Goal: Book appointment/travel/reservation

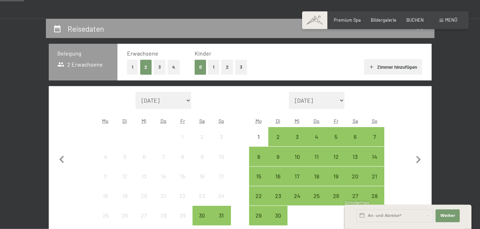
scroll to position [126, 0]
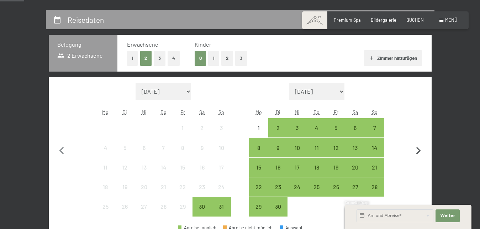
click at [420, 147] on icon "button" at bounding box center [418, 150] width 15 height 15
select select "[DATE]"
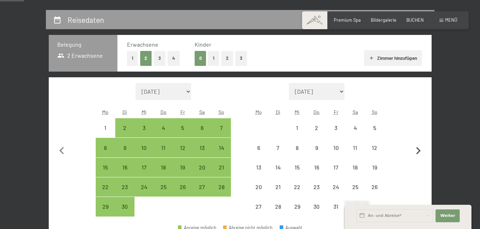
select select "[DATE]"
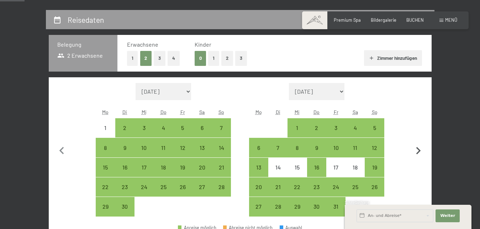
scroll to position [199, 0]
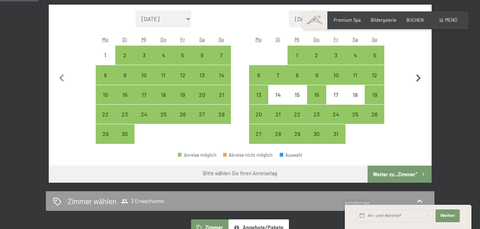
click at [416, 77] on icon "button" at bounding box center [418, 78] width 15 height 15
select select "[DATE]"
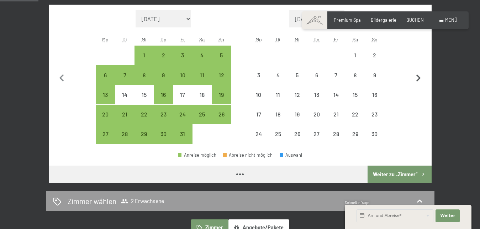
select select "[DATE]"
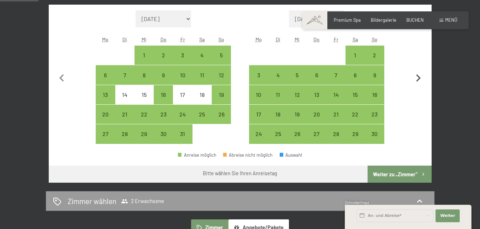
click at [419, 79] on icon "button" at bounding box center [418, 77] width 5 height 7
select select "[DATE]"
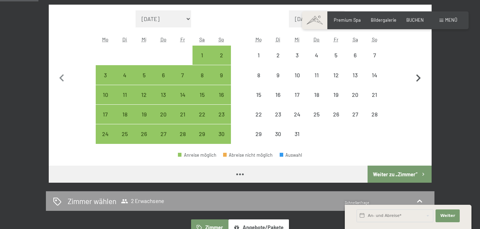
select select "[DATE]"
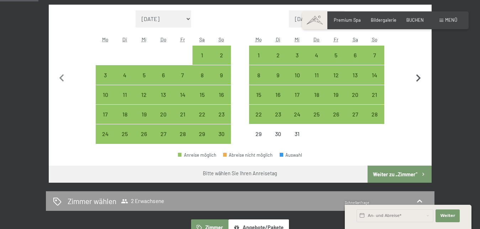
click at [419, 79] on icon "button" at bounding box center [418, 77] width 5 height 7
select select "[DATE]"
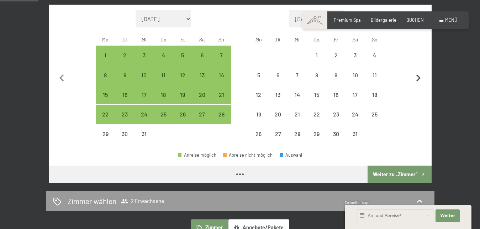
select select "[DATE]"
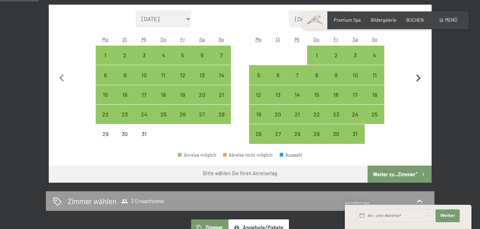
click at [419, 79] on icon "button" at bounding box center [418, 77] width 5 height 7
select select "[DATE]"
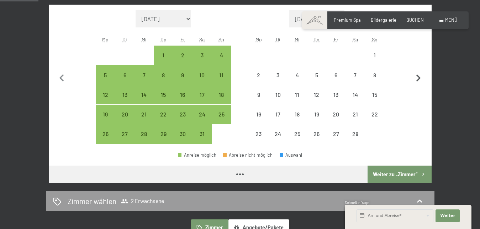
select select "[DATE]"
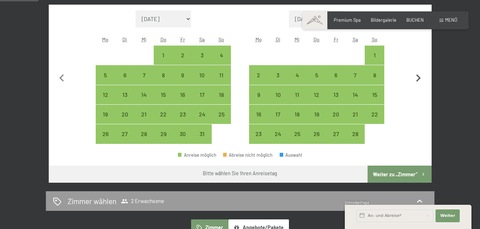
click at [419, 79] on icon "button" at bounding box center [418, 77] width 5 height 7
select select "[DATE]"
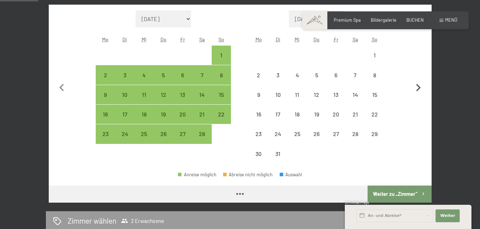
select select "[DATE]"
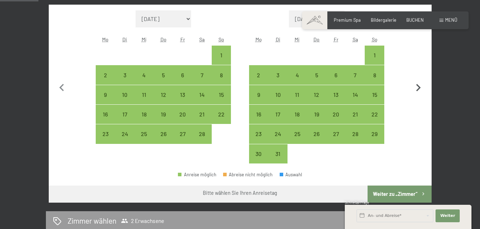
click at [419, 79] on button "button" at bounding box center [418, 86] width 15 height 153
select select "[DATE]"
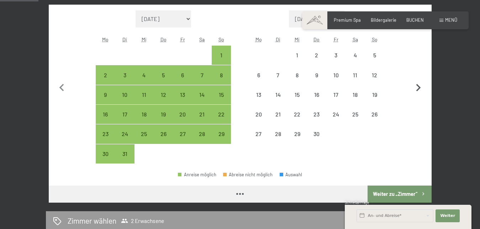
select select "[DATE]"
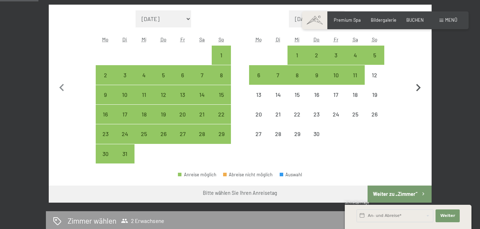
click at [419, 79] on button "button" at bounding box center [418, 86] width 15 height 153
select select "[DATE]"
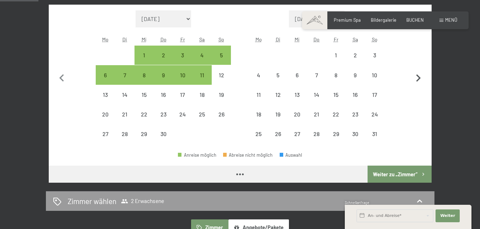
select select "[DATE]"
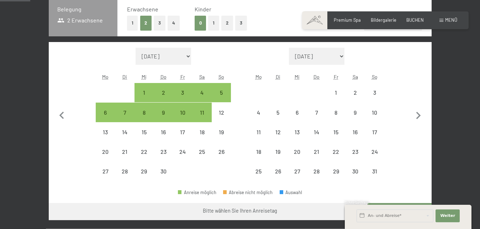
scroll to position [162, 0]
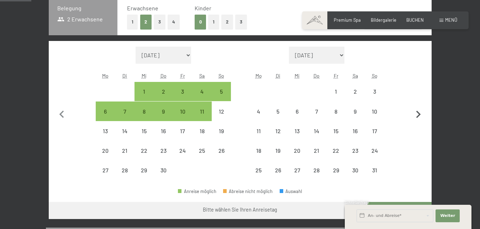
click at [417, 114] on icon "button" at bounding box center [418, 114] width 15 height 15
select select "[DATE]"
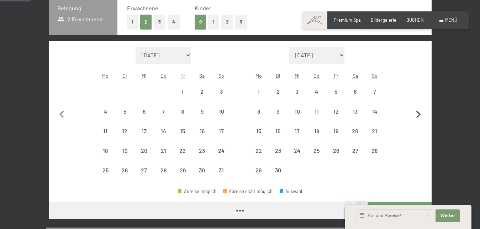
select select "[DATE]"
click at [56, 112] on icon "button" at bounding box center [61, 114] width 15 height 15
select select "[DATE]"
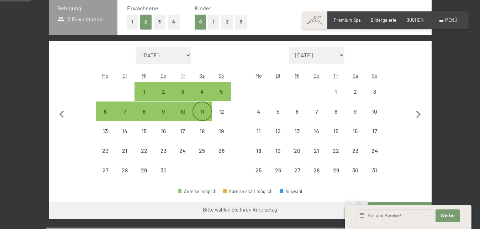
click at [201, 112] on div "11" at bounding box center [202, 118] width 18 height 18
select select "[DATE]"
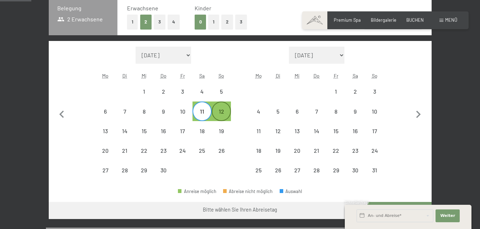
click at [217, 117] on div "12" at bounding box center [221, 118] width 18 height 18
select select "[DATE]"
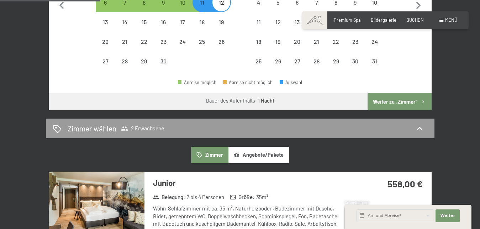
click at [387, 100] on button "Weiter zu „Zimmer“" at bounding box center [400, 101] width 64 height 17
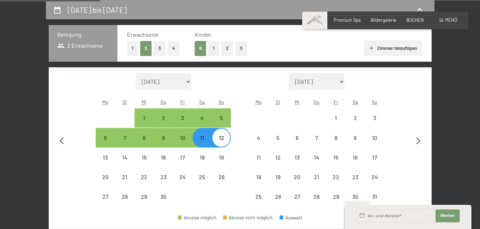
select select "[DATE]"
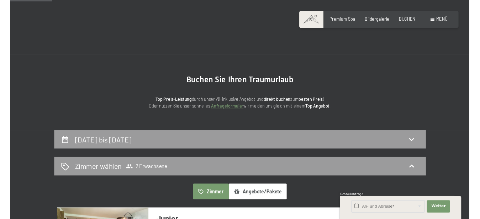
scroll to position [254, 0]
